Goal: Navigation & Orientation: Find specific page/section

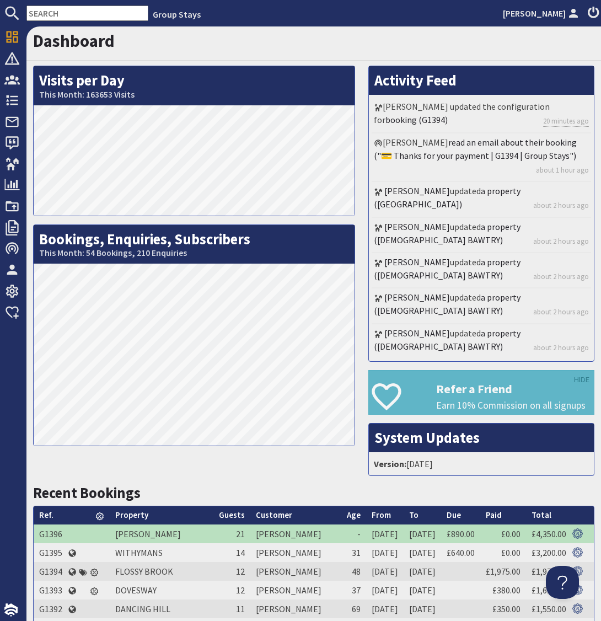
click at [359, 415] on div "Visits per Day This Month: 163653 Visits Bookings, Enquiries, Subscribers This …" at bounding box center [193, 275] width 335 height 418
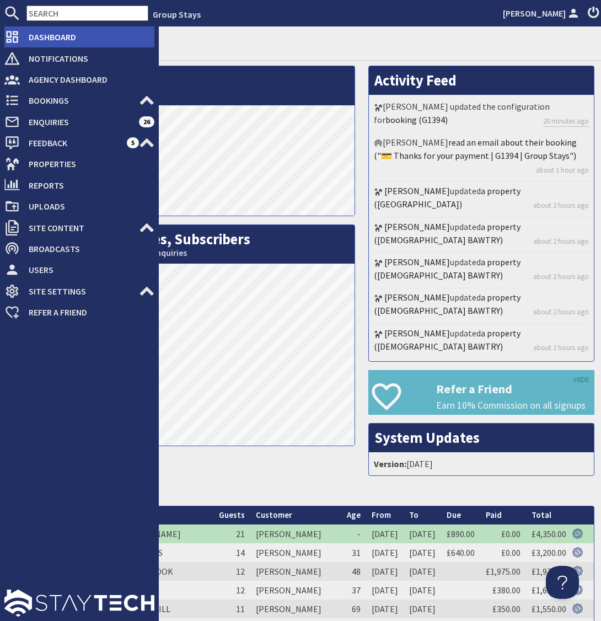
click at [41, 36] on span "Dashboard" at bounding box center [87, 37] width 135 height 18
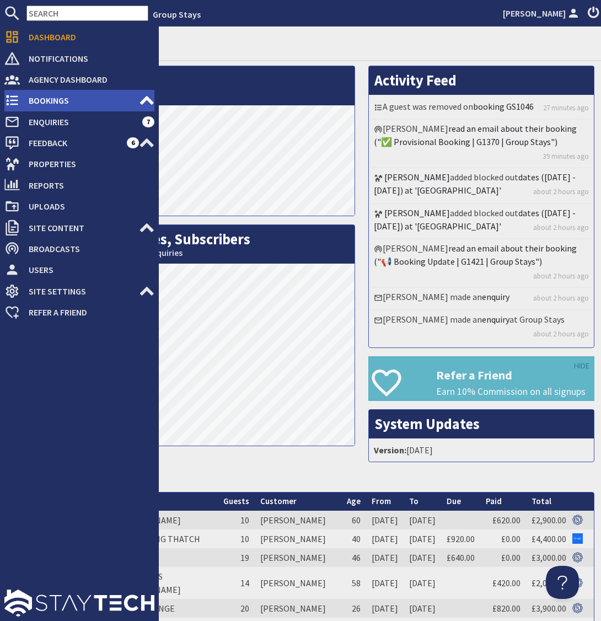
click at [52, 101] on span "Bookings" at bounding box center [79, 101] width 119 height 18
